Goal: Navigation & Orientation: Find specific page/section

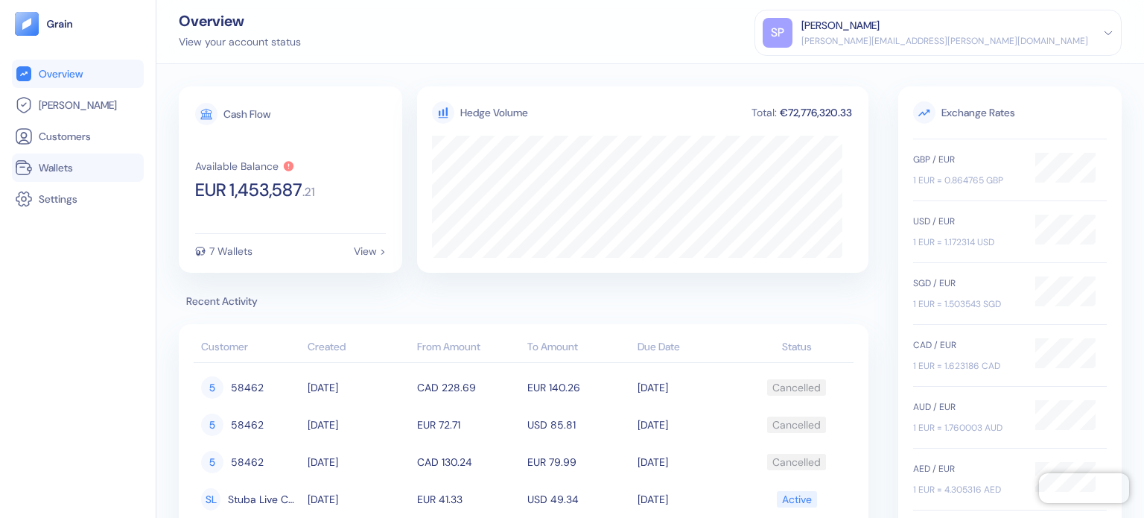
click at [49, 159] on link "Wallets" at bounding box center [78, 168] width 126 height 18
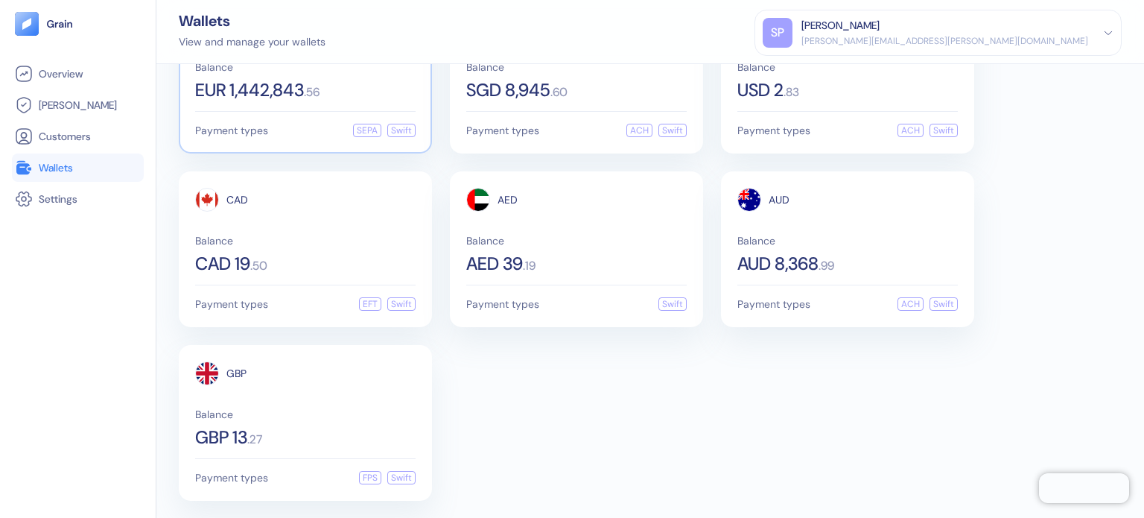
scroll to position [90, 0]
click at [564, 361] on div "EUR Functional Balance EUR 1,442,843 . 56 Payment types SEPA Swift SGD Balance …" at bounding box center [650, 247] width 943 height 503
click at [548, 260] on div "AED 39 . 19" at bounding box center [576, 262] width 220 height 18
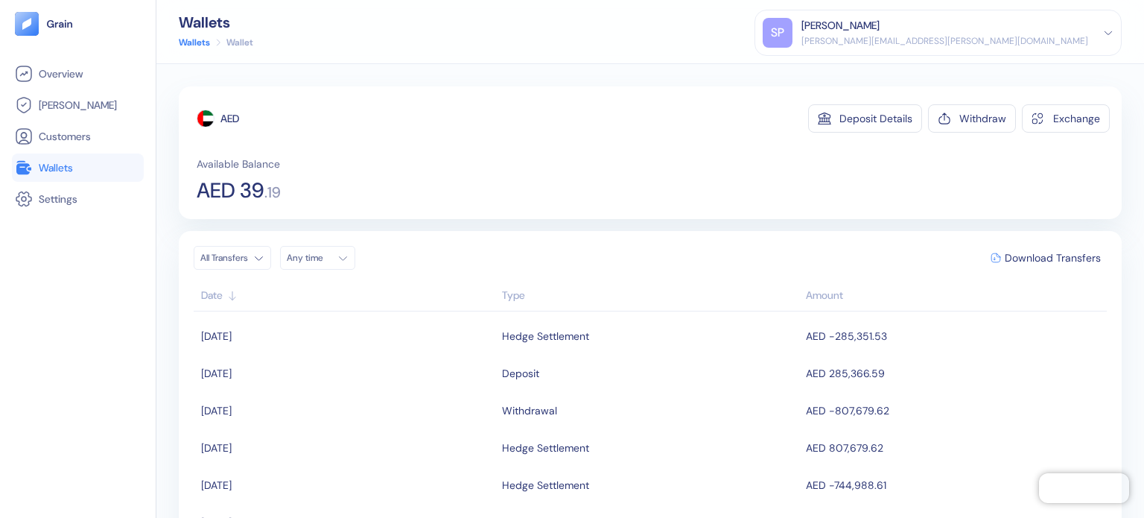
click at [54, 166] on span "Wallets" at bounding box center [56, 167] width 34 height 15
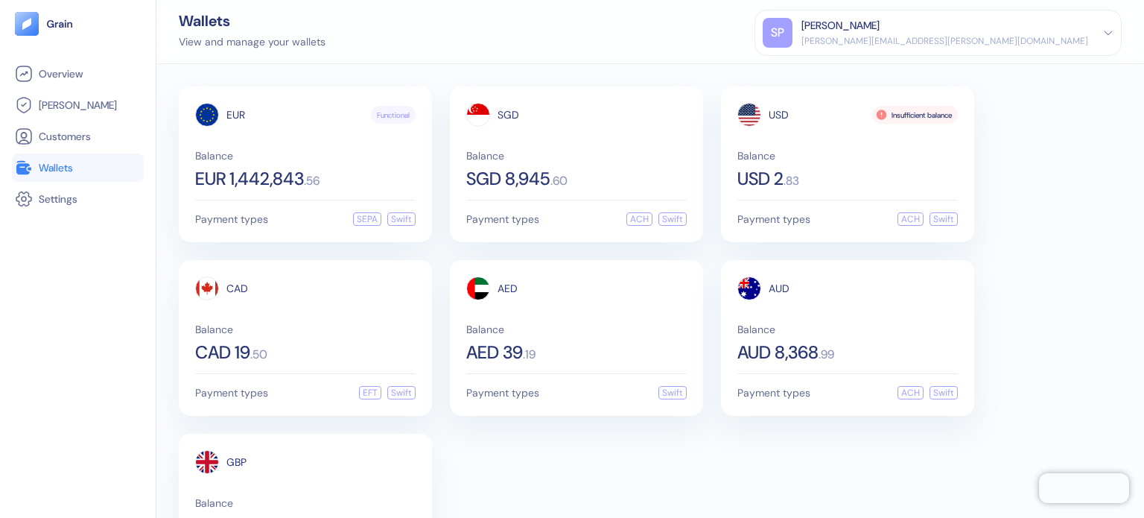
scroll to position [90, 0]
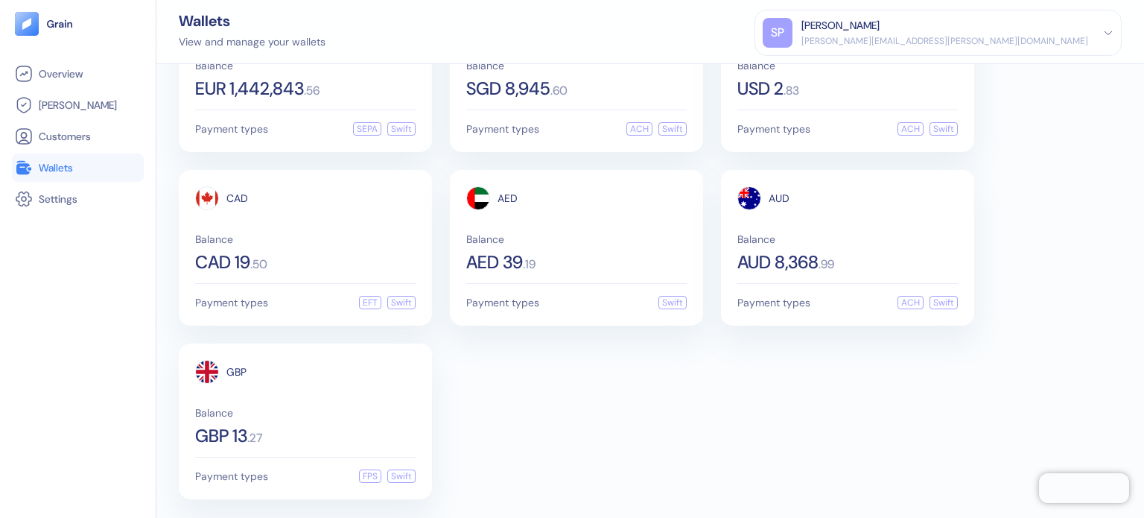
click at [664, 422] on div "EUR Functional Balance EUR 1,442,843 . 56 Payment types SEPA Swift SGD Balance …" at bounding box center [650, 247] width 943 height 503
drag, startPoint x: 585, startPoint y: 426, endPoint x: 527, endPoint y: 484, distance: 81.6
click at [585, 426] on div "EUR Functional Balance EUR 1,442,843 . 56 Payment types SEPA Swift SGD Balance …" at bounding box center [650, 247] width 943 height 503
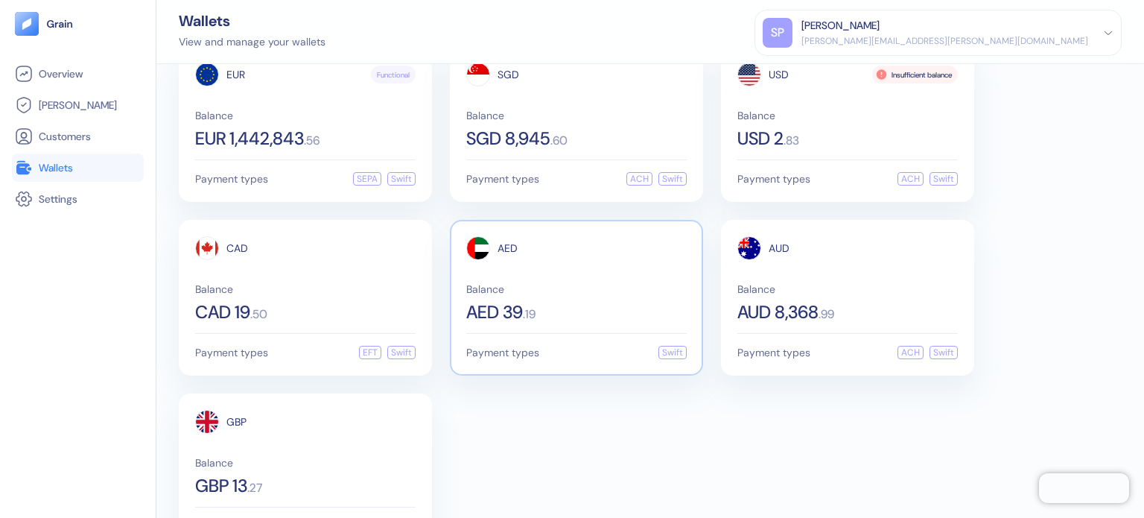
scroll to position [0, 0]
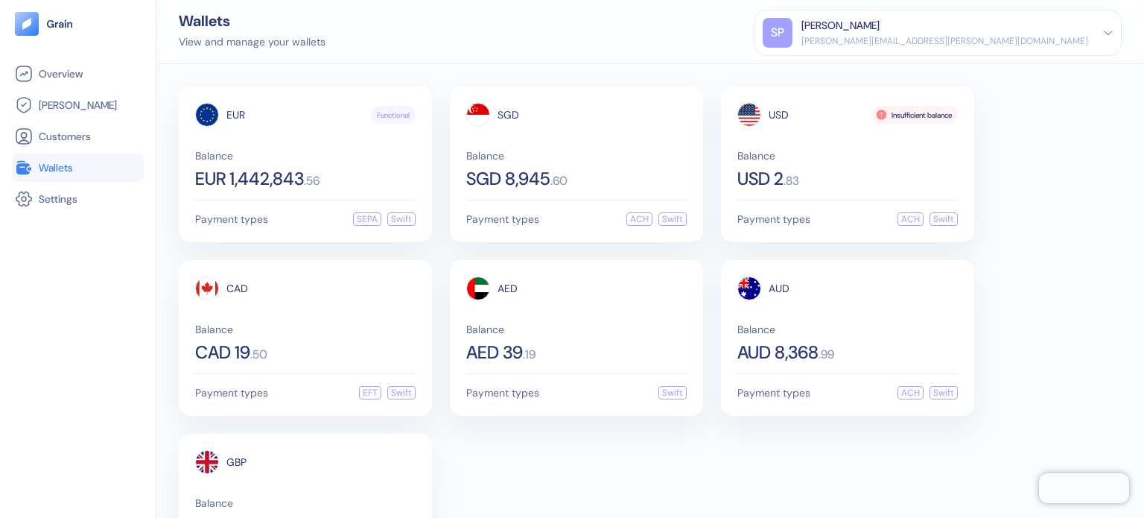
click at [1022, 387] on div "EUR Functional Balance EUR 1,442,843 . 56 Payment types SEPA Swift SGD Balance …" at bounding box center [650, 337] width 943 height 503
click at [693, 431] on div "EUR Functional Balance EUR 1,442,843 . 56 Payment types SEPA Swift SGD Balance …" at bounding box center [650, 337] width 943 height 503
click at [540, 48] on div "Wallets View and manage your wallets [PERSON_NAME] Patil [EMAIL_ADDRESS][PERSON…" at bounding box center [650, 32] width 988 height 64
click at [432, 80] on div "EUR Functional Balance EUR 1,442,843 . 56 Payment types SEPA Swift SGD Balance …" at bounding box center [650, 291] width 988 height 454
